Goal: Task Accomplishment & Management: Manage account settings

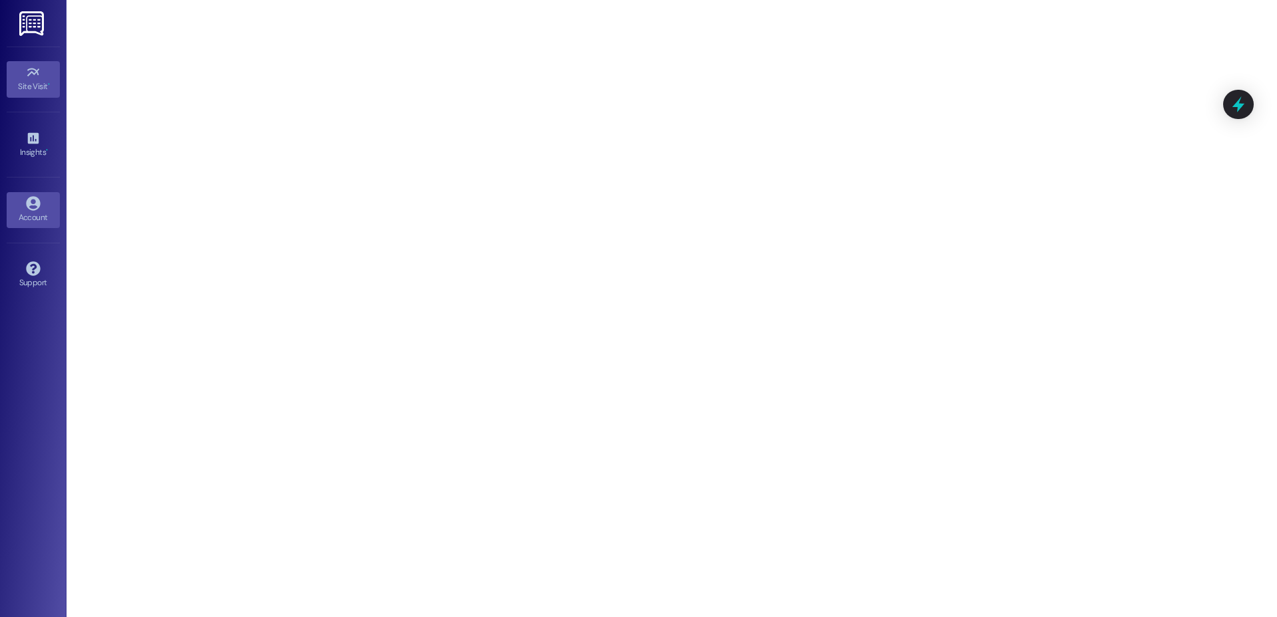
click at [48, 206] on link "Account" at bounding box center [33, 210] width 53 height 36
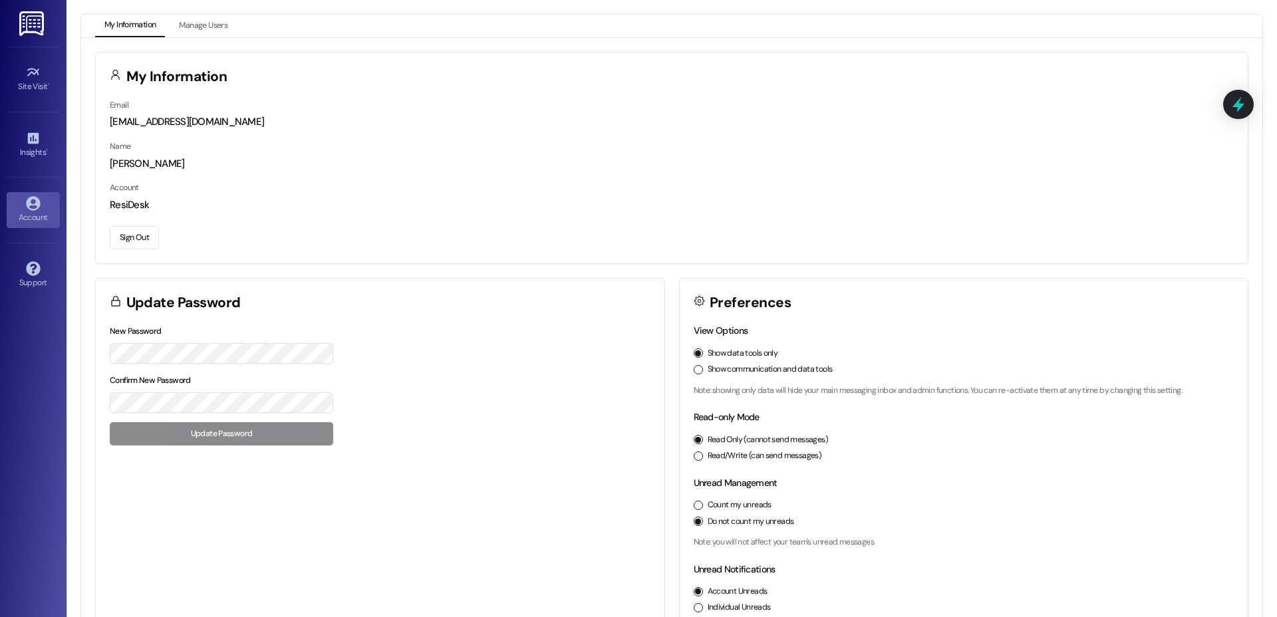
click at [139, 237] on button "Sign Out" at bounding box center [134, 237] width 49 height 23
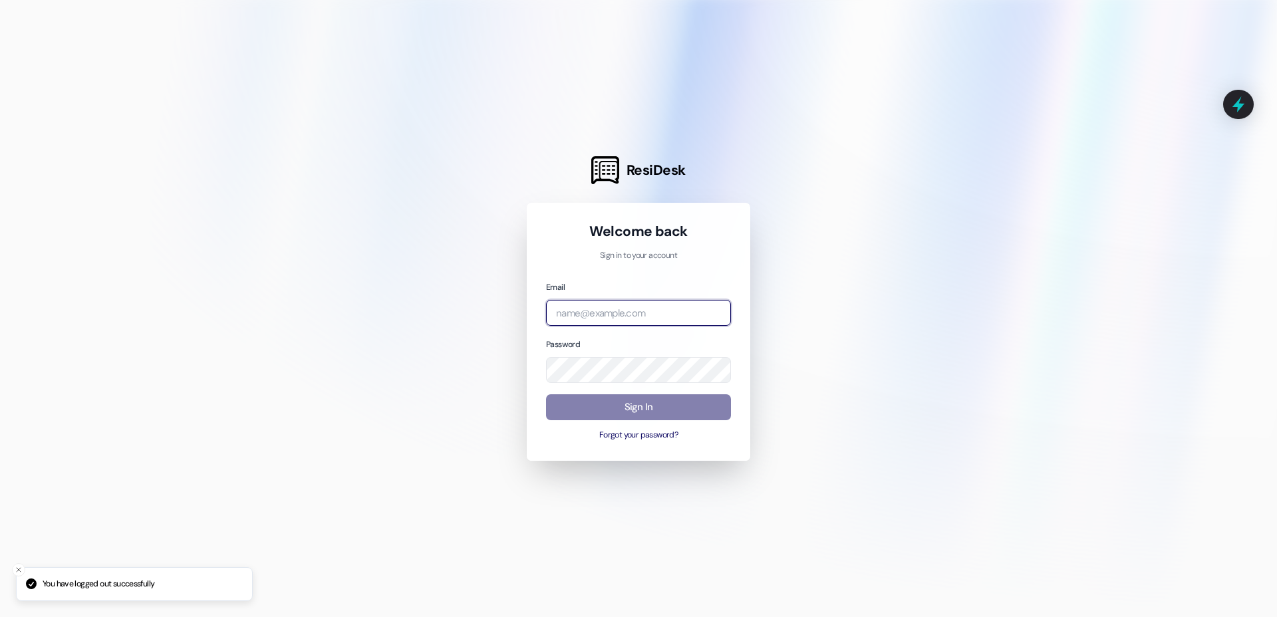
click at [581, 308] on input "email" at bounding box center [638, 313] width 185 height 26
type input "[EMAIL_ADDRESS][DOMAIN_NAME]"
